Goal: Task Accomplishment & Management: Complete application form

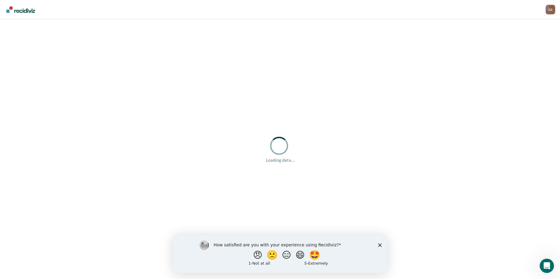
drag, startPoint x: 560, startPoint y: 478, endPoint x: 387, endPoint y: 244, distance: 291.6
click at [387, 244] on div "How satisfied are you with your experience using Recidiviz? 😠 🙁 😑 😄 🤩 1 - Not a…" at bounding box center [280, 253] width 214 height 39
click at [384, 244] on div "How satisfied are you with your experience using Recidiviz? 😠 🙁 😑 😄 🤩 1 - Not a…" at bounding box center [280, 253] width 214 height 39
click at [379, 245] on icon "Close survey" at bounding box center [380, 245] width 4 height 4
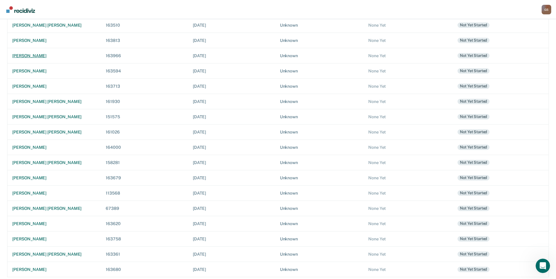
scroll to position [83, 0]
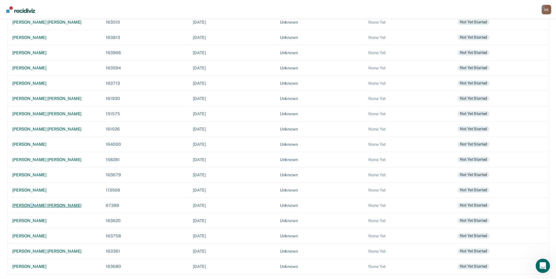
click at [30, 204] on div "[PERSON_NAME] [PERSON_NAME]" at bounding box center [54, 205] width 84 height 5
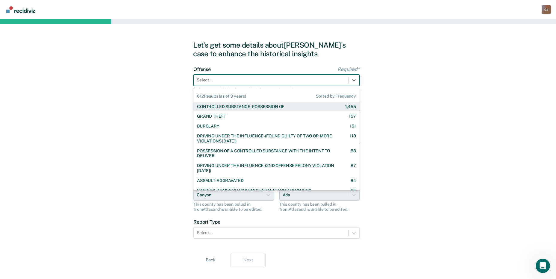
click at [223, 78] on div at bounding box center [271, 80] width 148 height 6
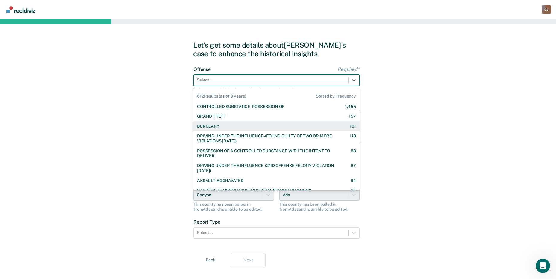
type input "f"
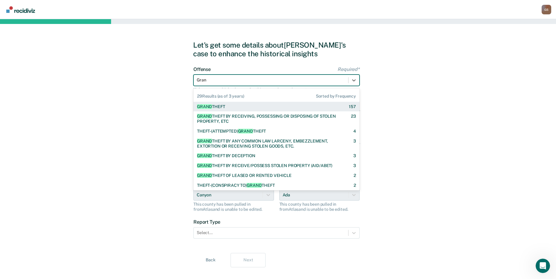
type input "Grand"
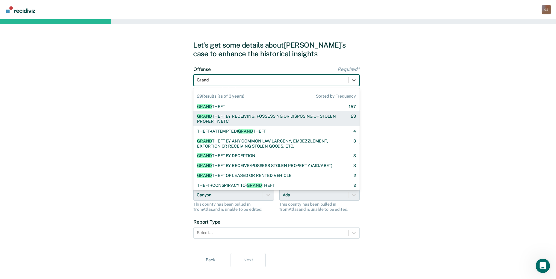
click at [253, 121] on div "GRAND THEFT BY RECEIVING, POSSESSING OR DISPOSING OF STOLEN PROPERTY, ETC" at bounding box center [268, 119] width 143 height 10
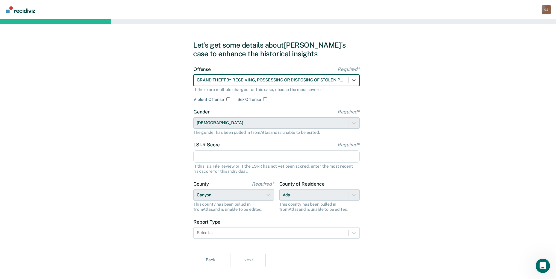
click at [208, 157] on input "LSI-R Score Required*" at bounding box center [276, 156] width 166 height 13
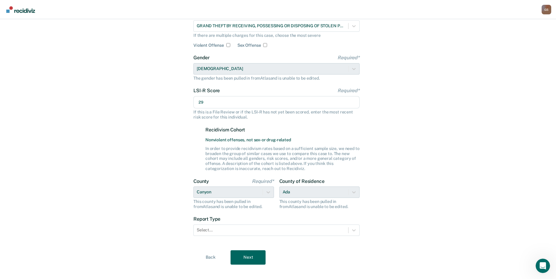
scroll to position [61, 0]
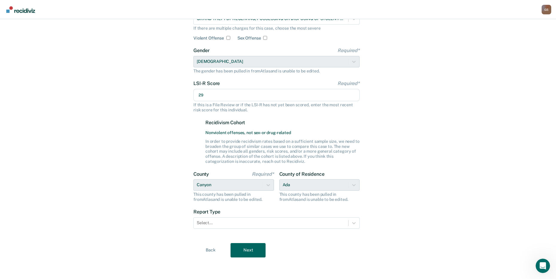
type input "29"
click at [271, 232] on form "Offense Required* GRAND THEFT BY RECEIVING, POSSESSING OR DISPOSING OF STOLEN P…" at bounding box center [276, 120] width 166 height 231
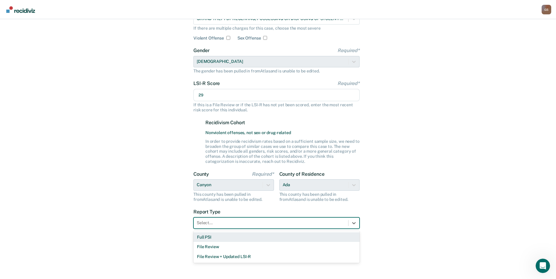
click at [270, 228] on div "Select..." at bounding box center [276, 222] width 166 height 11
click at [209, 239] on div "Full PSI" at bounding box center [276, 237] width 166 height 10
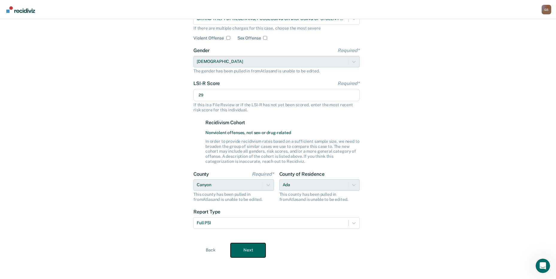
click at [254, 245] on button "Next" at bounding box center [247, 250] width 35 height 14
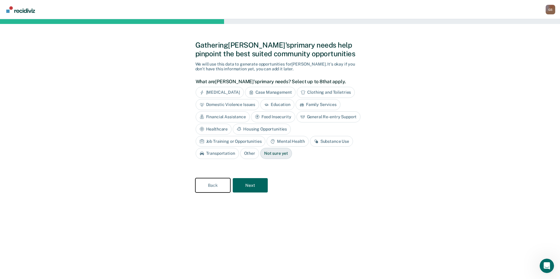
click at [206, 187] on button "Back" at bounding box center [212, 185] width 35 height 14
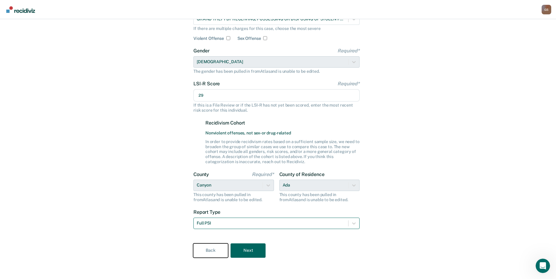
scroll to position [61, 0]
click at [256, 249] on button "Next" at bounding box center [247, 250] width 35 height 14
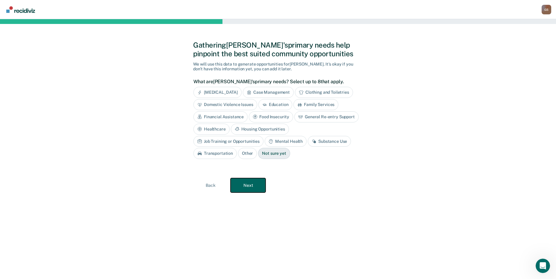
scroll to position [0, 0]
click at [273, 94] on div "Case Management" at bounding box center [270, 92] width 51 height 11
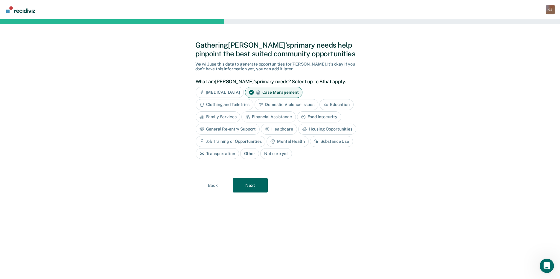
click at [237, 93] on div "[MEDICAL_DATA]" at bounding box center [220, 92] width 48 height 11
click at [347, 127] on div "Housing Opportunities" at bounding box center [327, 129] width 58 height 11
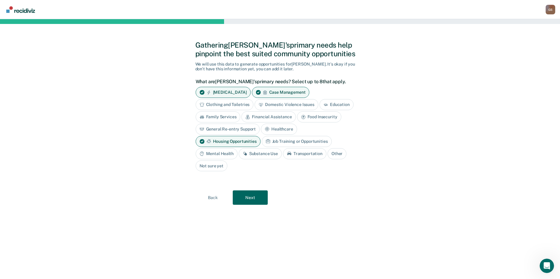
click at [305, 140] on div "Job Training or Opportunities" at bounding box center [297, 141] width 70 height 11
click at [217, 156] on div "Mental Health" at bounding box center [217, 153] width 42 height 11
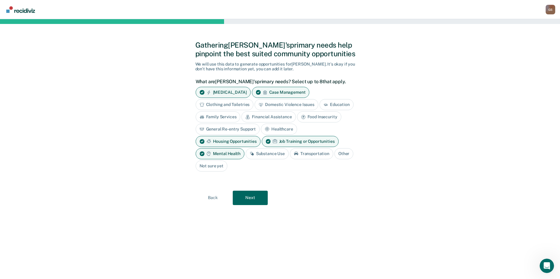
click at [251, 153] on icon at bounding box center [252, 153] width 5 height 5
click at [249, 197] on button "Next" at bounding box center [250, 198] width 35 height 14
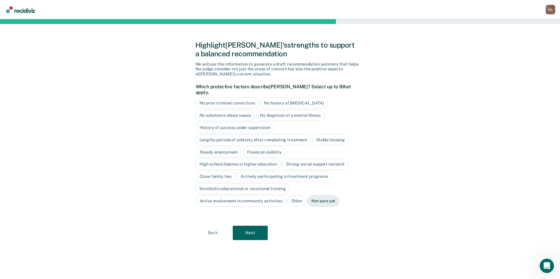
click at [212, 98] on div "No prior criminal convictions" at bounding box center [227, 103] width 63 height 11
click at [245, 98] on div "No prior criminal convictions" at bounding box center [231, 103] width 70 height 11
click at [213, 172] on div "Close family ties" at bounding box center [216, 176] width 40 height 11
click at [303, 171] on div "Actively participating in treatment programs" at bounding box center [291, 176] width 95 height 11
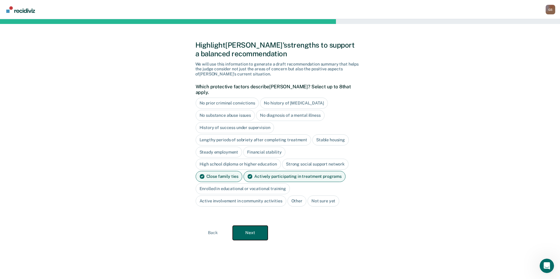
click at [252, 231] on button "Next" at bounding box center [250, 233] width 35 height 14
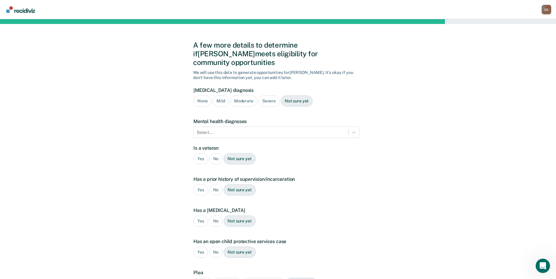
click at [277, 95] on div "Severe" at bounding box center [268, 100] width 21 height 11
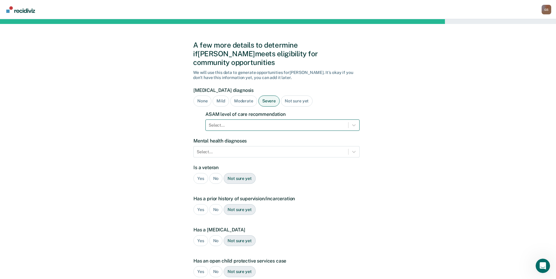
click at [263, 122] on div at bounding box center [277, 125] width 136 height 6
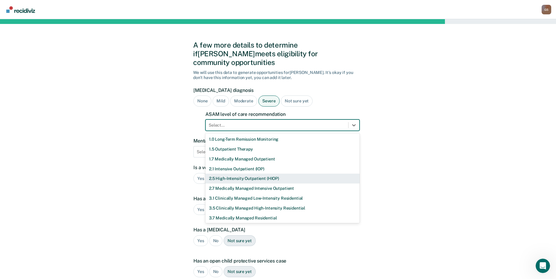
click at [232, 174] on div "2.5 High-Intensity Outpatient (HIOP)" at bounding box center [282, 179] width 154 height 10
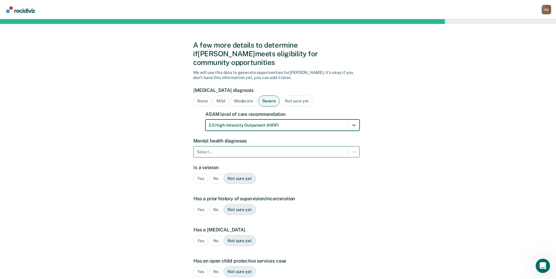
click at [234, 149] on div at bounding box center [271, 152] width 148 height 6
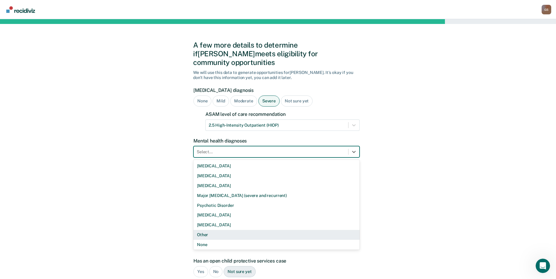
click at [204, 230] on div "Other" at bounding box center [276, 235] width 166 height 10
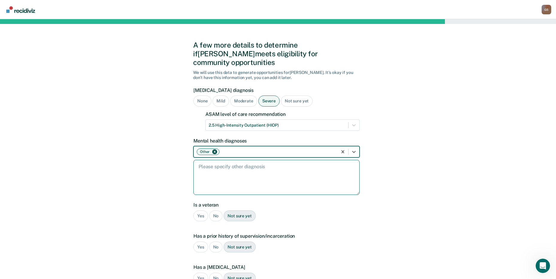
click at [227, 171] on textarea at bounding box center [276, 177] width 166 height 35
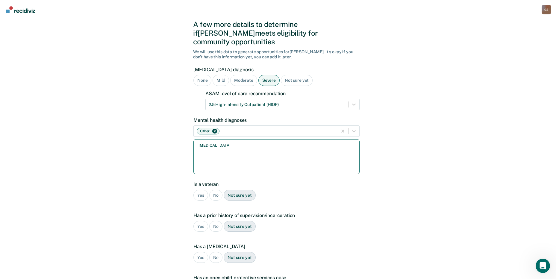
scroll to position [30, 0]
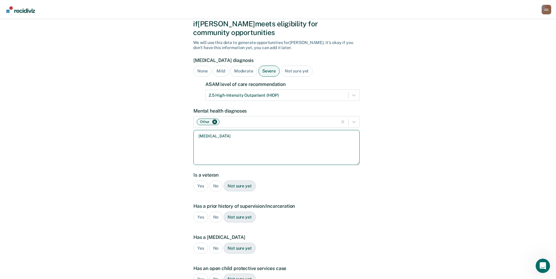
type textarea "[MEDICAL_DATA]"
click at [213, 180] on div "No" at bounding box center [215, 185] width 13 height 11
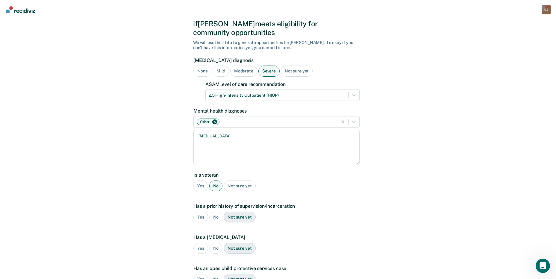
click at [199, 212] on div "Yes" at bounding box center [200, 217] width 15 height 11
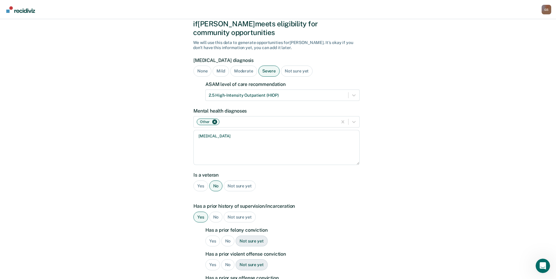
drag, startPoint x: 215, startPoint y: 235, endPoint x: 216, endPoint y: 250, distance: 15.0
click at [215, 236] on div "Yes" at bounding box center [212, 241] width 15 height 11
click at [214, 259] on div "Yes" at bounding box center [212, 264] width 15 height 11
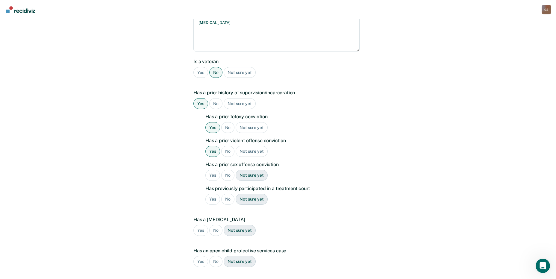
scroll to position [150, 0]
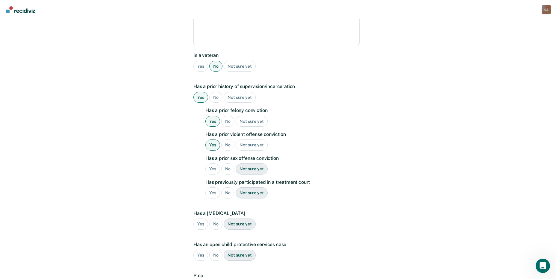
click at [224, 163] on div "No" at bounding box center [227, 168] width 13 height 11
click at [229, 187] on div "No" at bounding box center [227, 192] width 13 height 11
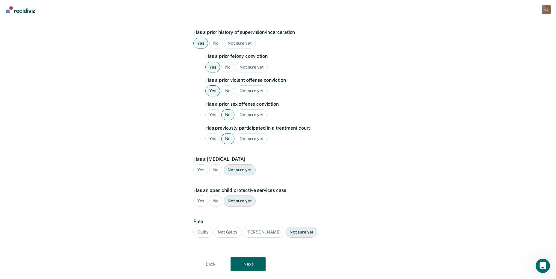
scroll to position [209, 0]
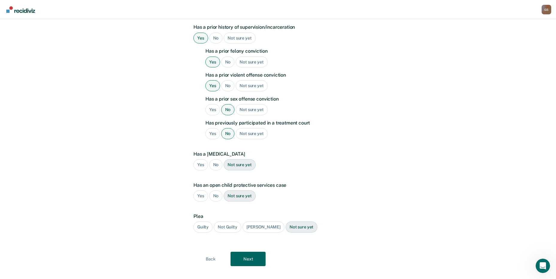
click at [198, 159] on div "Yes" at bounding box center [200, 164] width 15 height 11
click at [200, 190] on div "Yes" at bounding box center [200, 195] width 15 height 11
click at [205, 190] on div "Yes" at bounding box center [200, 195] width 15 height 11
click at [213, 159] on div "No" at bounding box center [215, 164] width 13 height 11
click at [215, 190] on div "No" at bounding box center [215, 195] width 13 height 11
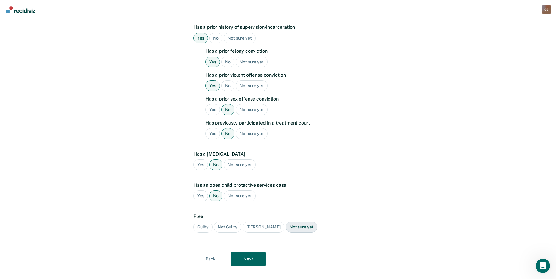
click at [204, 221] on div "Guilty" at bounding box center [202, 226] width 19 height 11
click at [244, 256] on button "Next" at bounding box center [247, 259] width 35 height 14
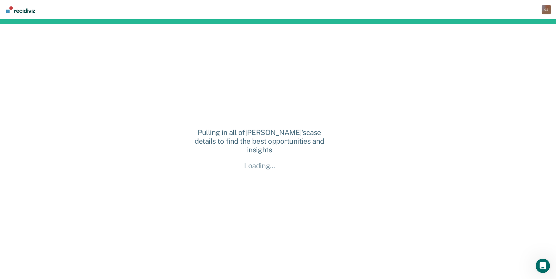
scroll to position [0, 0]
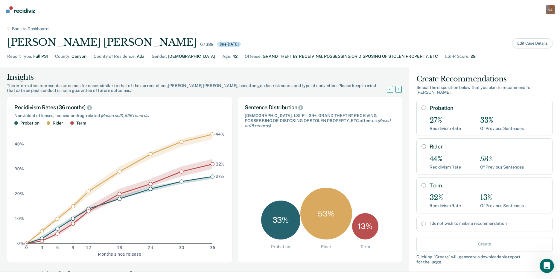
click at [447, 110] on label "Probation" at bounding box center [489, 108] width 118 height 7
click at [426, 110] on input "Probation" at bounding box center [424, 107] width 4 height 5
radio input "true"
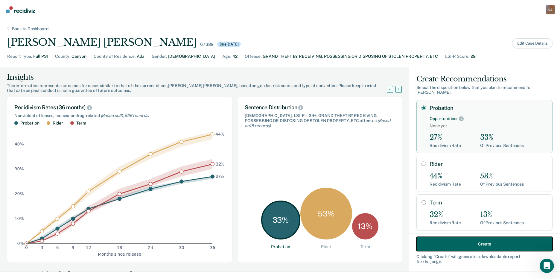
click at [478, 247] on button "Create" at bounding box center [485, 244] width 136 height 14
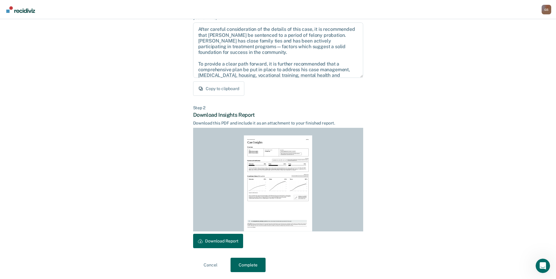
scroll to position [62, 0]
click at [209, 239] on button "Download Report" at bounding box center [218, 240] width 50 height 14
click at [250, 262] on button "Complete" at bounding box center [247, 264] width 35 height 14
